Goal: Use online tool/utility

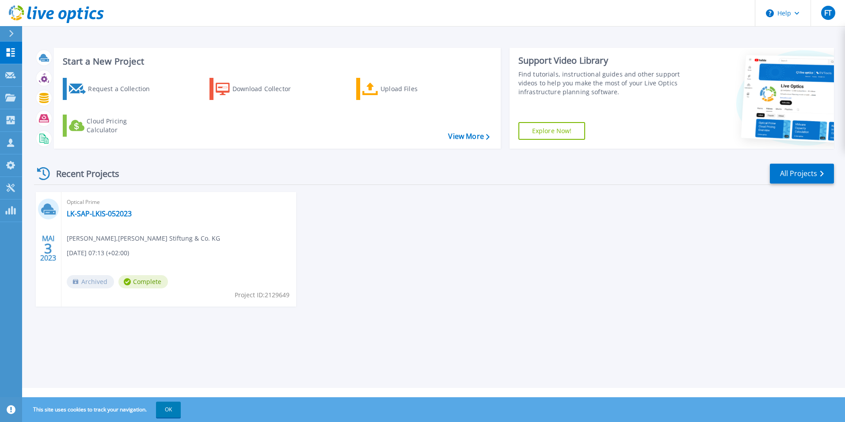
drag, startPoint x: 458, startPoint y: 265, endPoint x: 313, endPoint y: 243, distance: 146.7
click at [458, 265] on div "MAI 3 2023 Optical Prime LK-SAP-LKIS-052023 [PERSON_NAME] , [PERSON_NAME] Stift…" at bounding box center [430, 258] width 807 height 132
click at [6, 190] on icon at bounding box center [10, 187] width 11 height 8
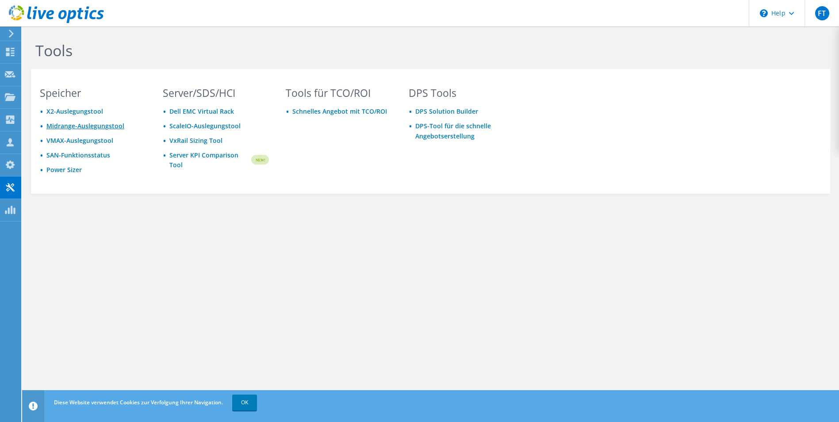
click at [94, 123] on link "Midrange-Auslegungstool" at bounding box center [85, 126] width 78 height 8
